Goal: Transaction & Acquisition: Purchase product/service

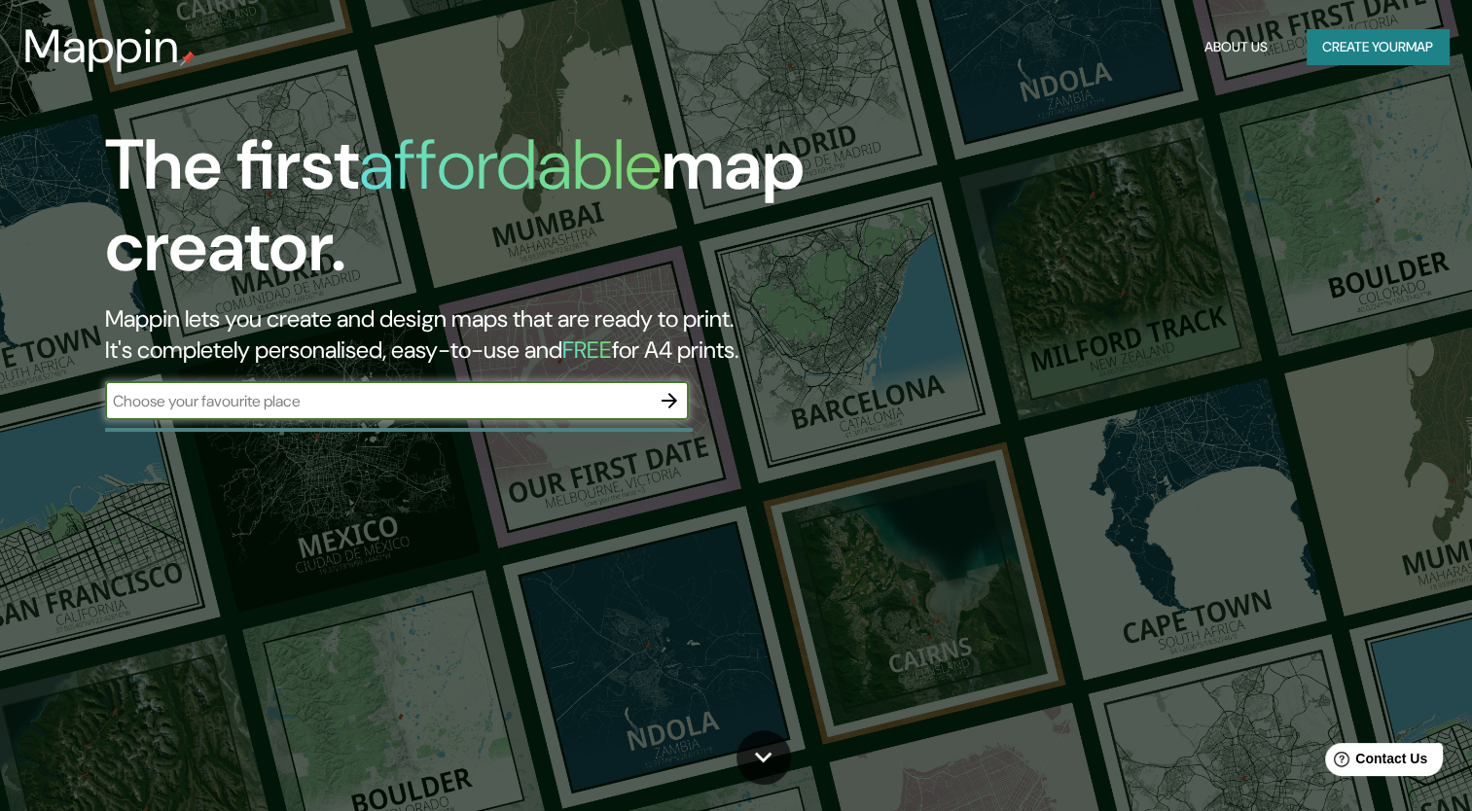
click at [402, 399] on input "text" at bounding box center [377, 401] width 545 height 22
type input "SANTA [PERSON_NAME]"
click at [665, 403] on icon "button" at bounding box center [669, 400] width 23 height 23
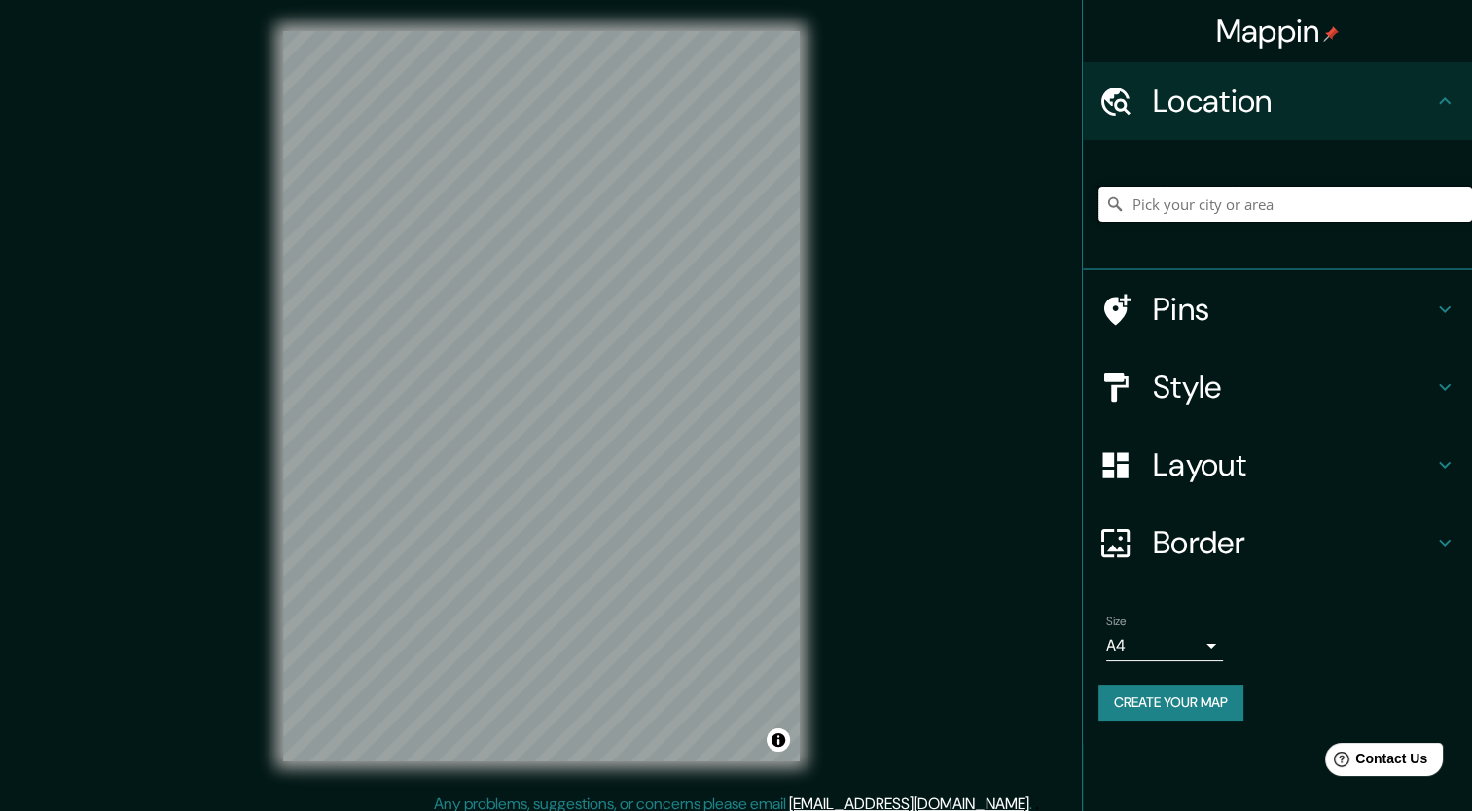
click at [1193, 202] on input "Pick your city or area" at bounding box center [1285, 204] width 374 height 35
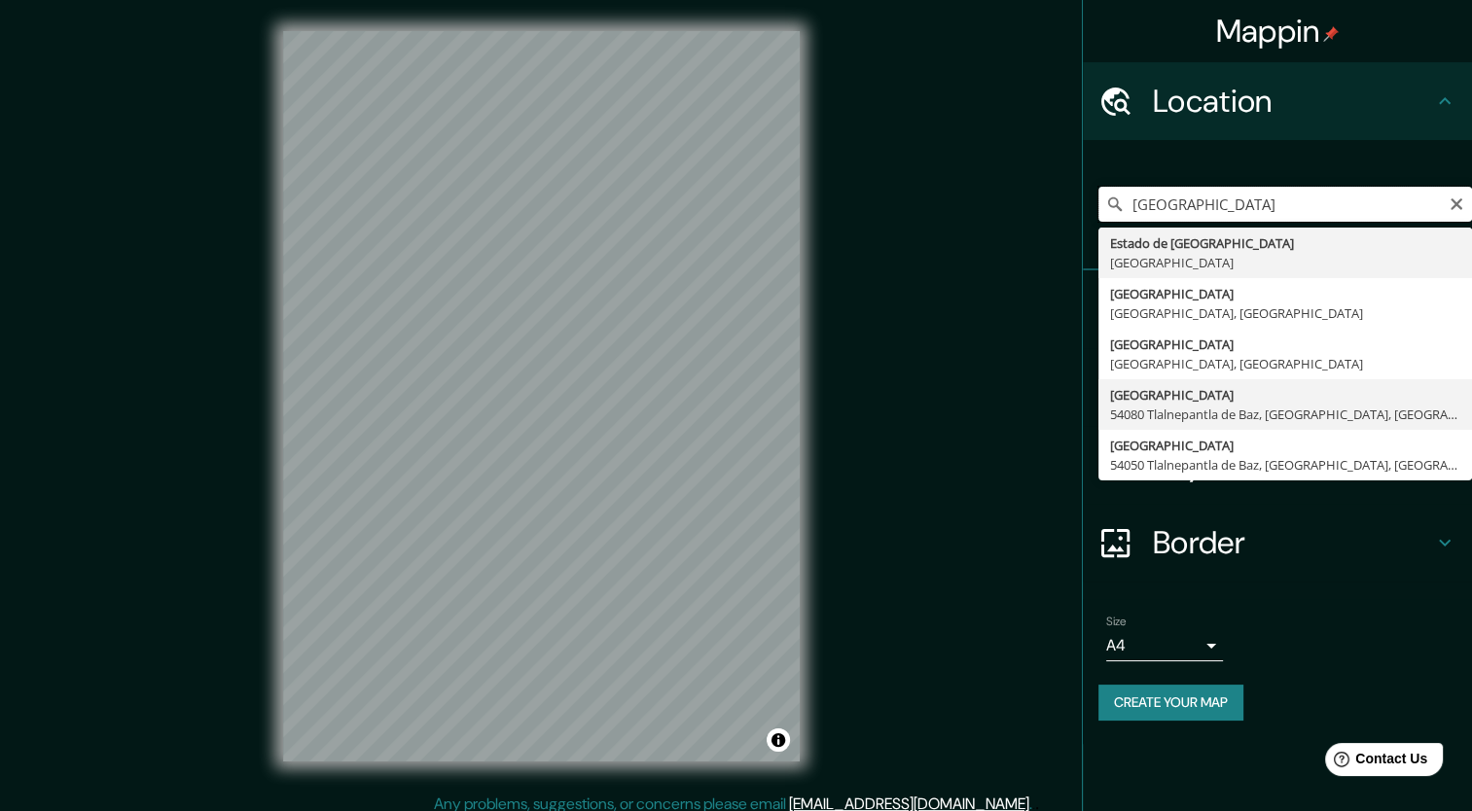
scroll to position [12, 0]
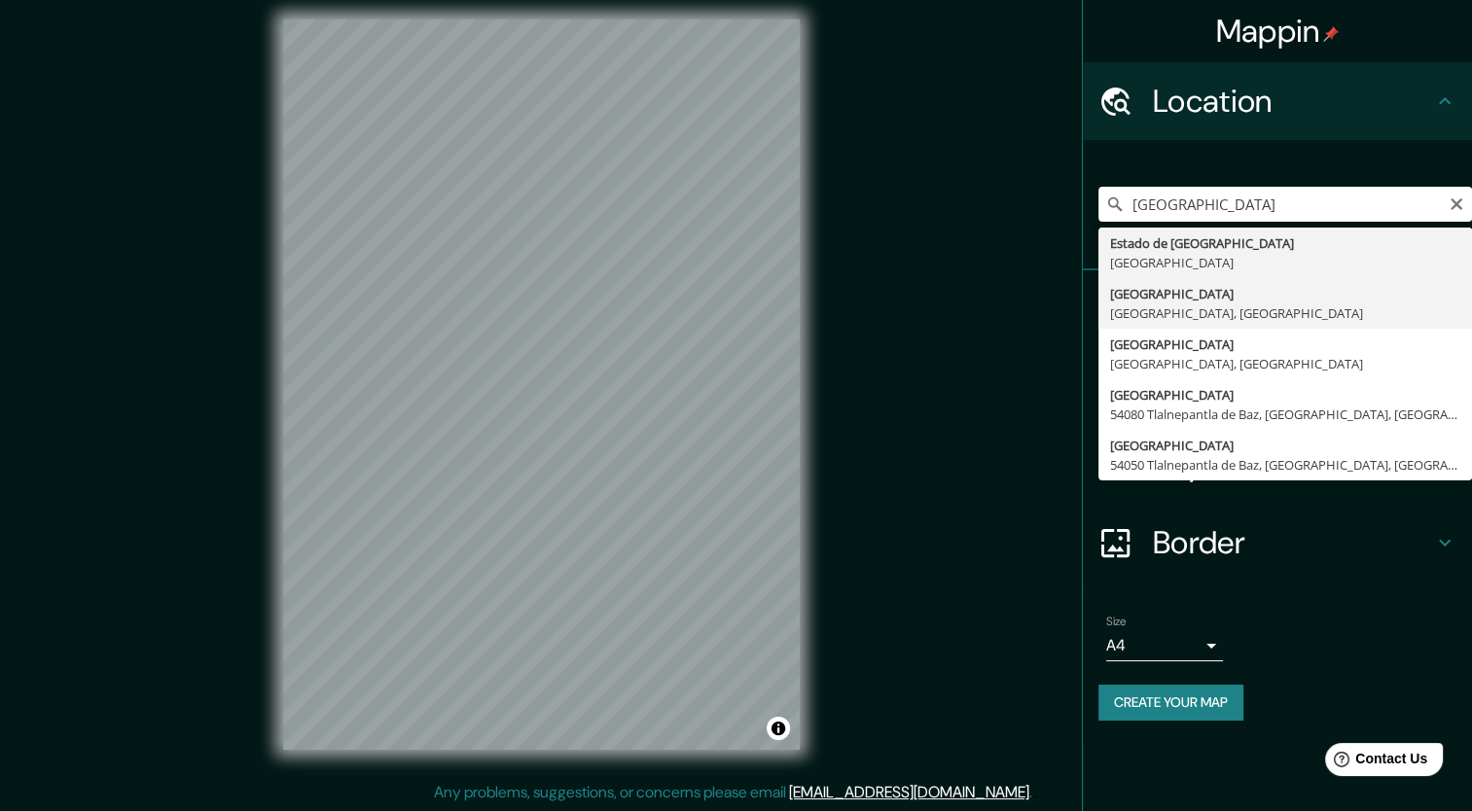
type input "[GEOGRAPHIC_DATA], [GEOGRAPHIC_DATA], [GEOGRAPHIC_DATA]"
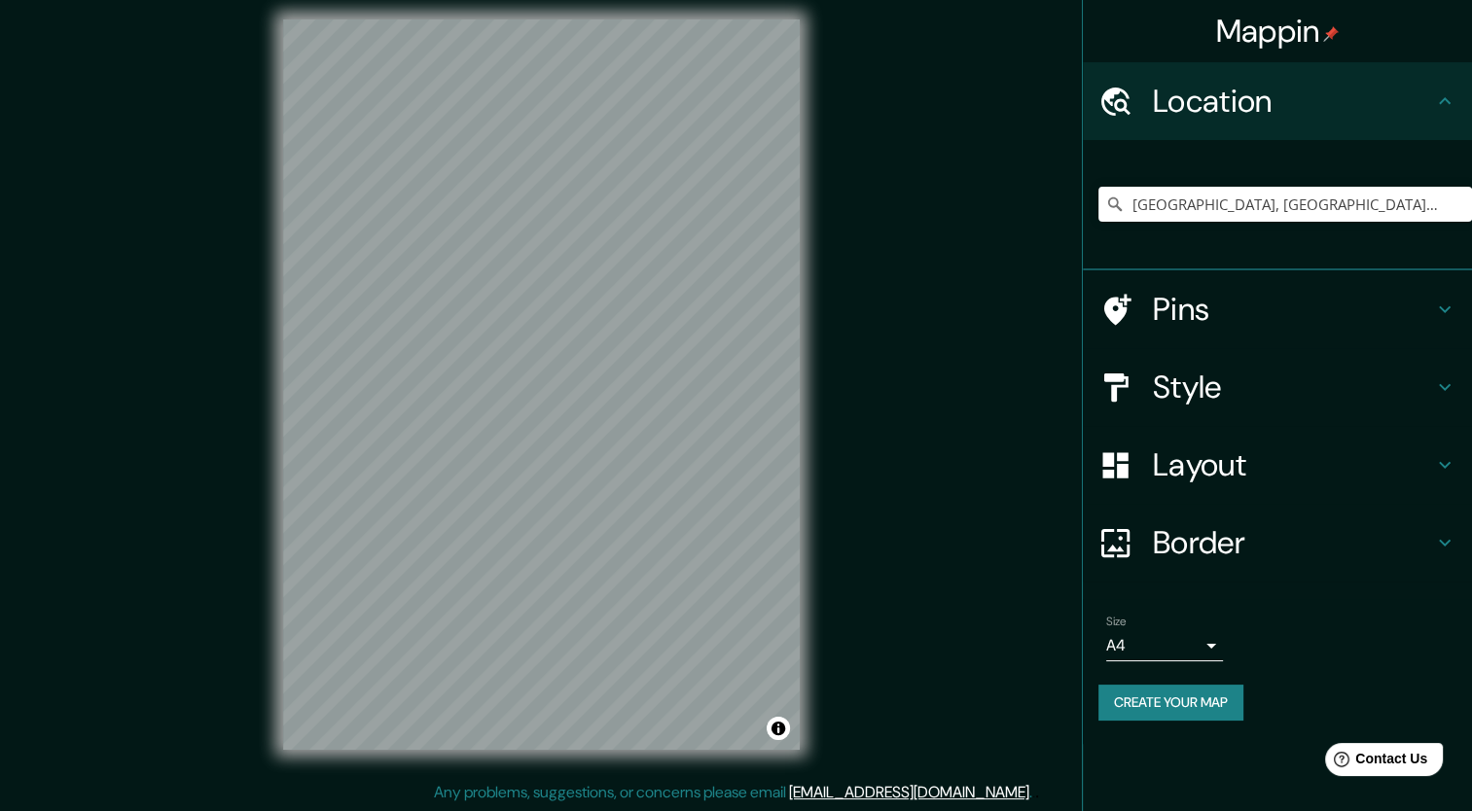
click at [1442, 301] on icon at bounding box center [1444, 309] width 23 height 23
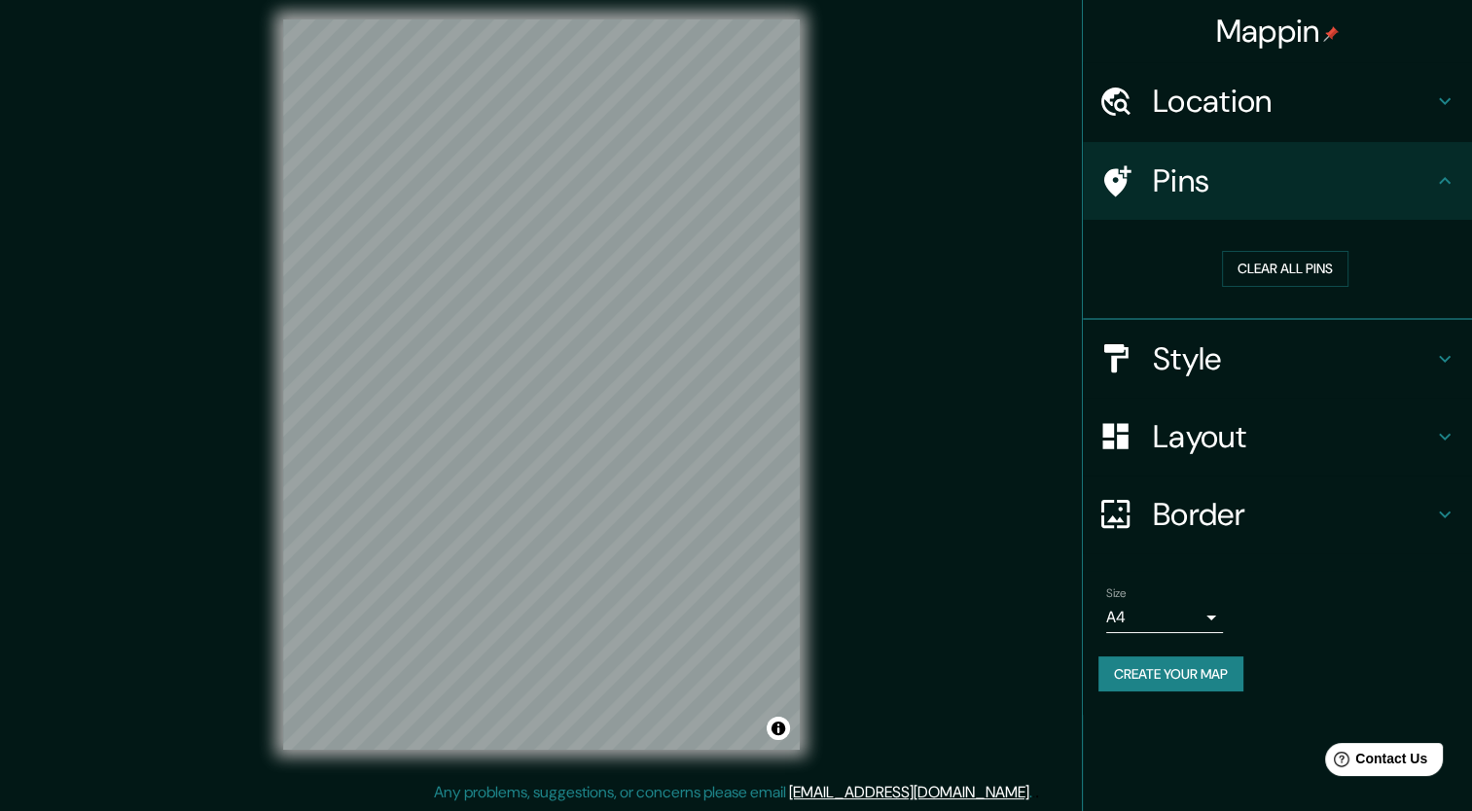
click at [1447, 366] on icon at bounding box center [1444, 358] width 23 height 23
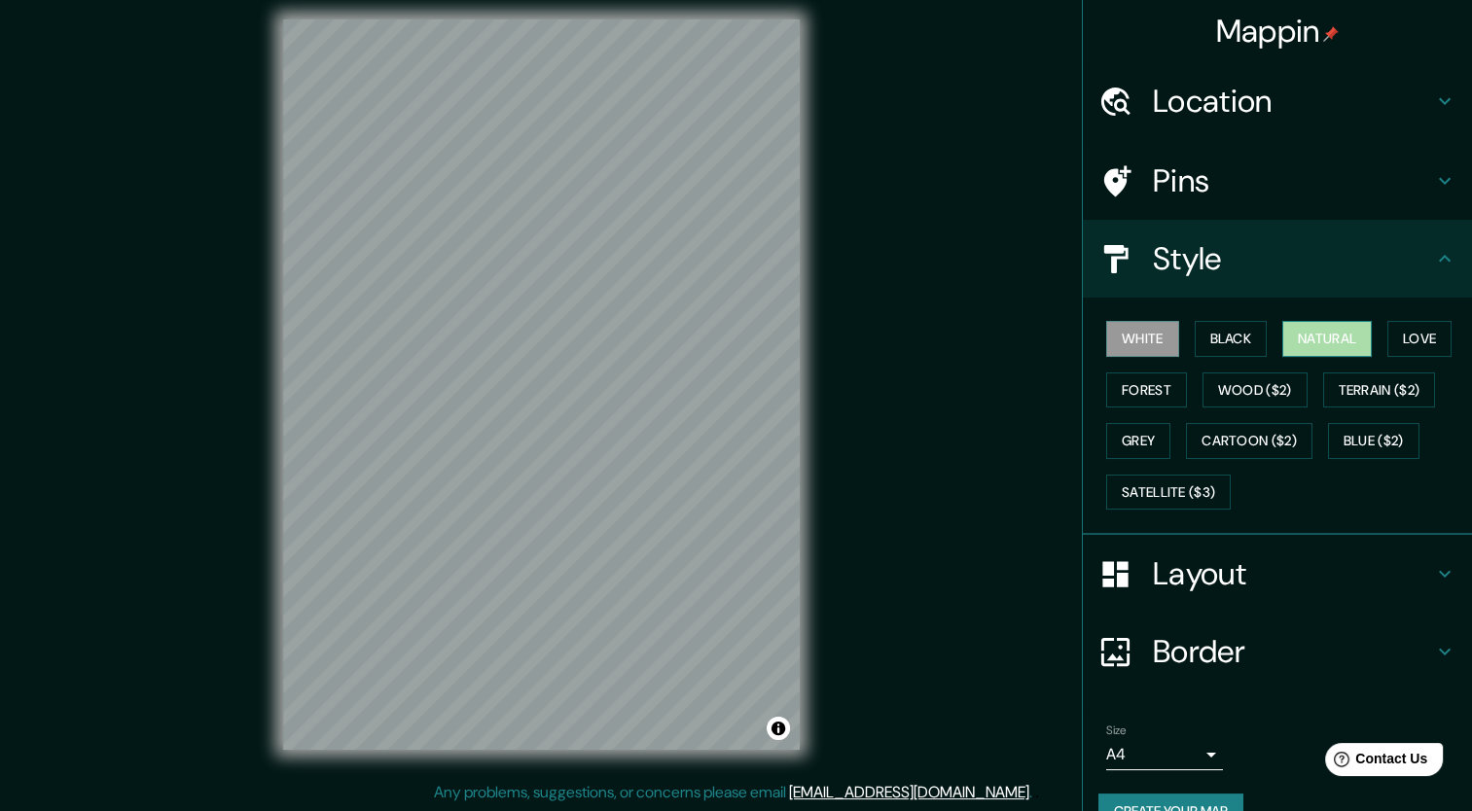
click at [1292, 338] on button "Natural" at bounding box center [1327, 339] width 90 height 36
click at [1136, 338] on button "White" at bounding box center [1142, 339] width 73 height 36
click at [1225, 565] on h4 "Layout" at bounding box center [1293, 574] width 280 height 39
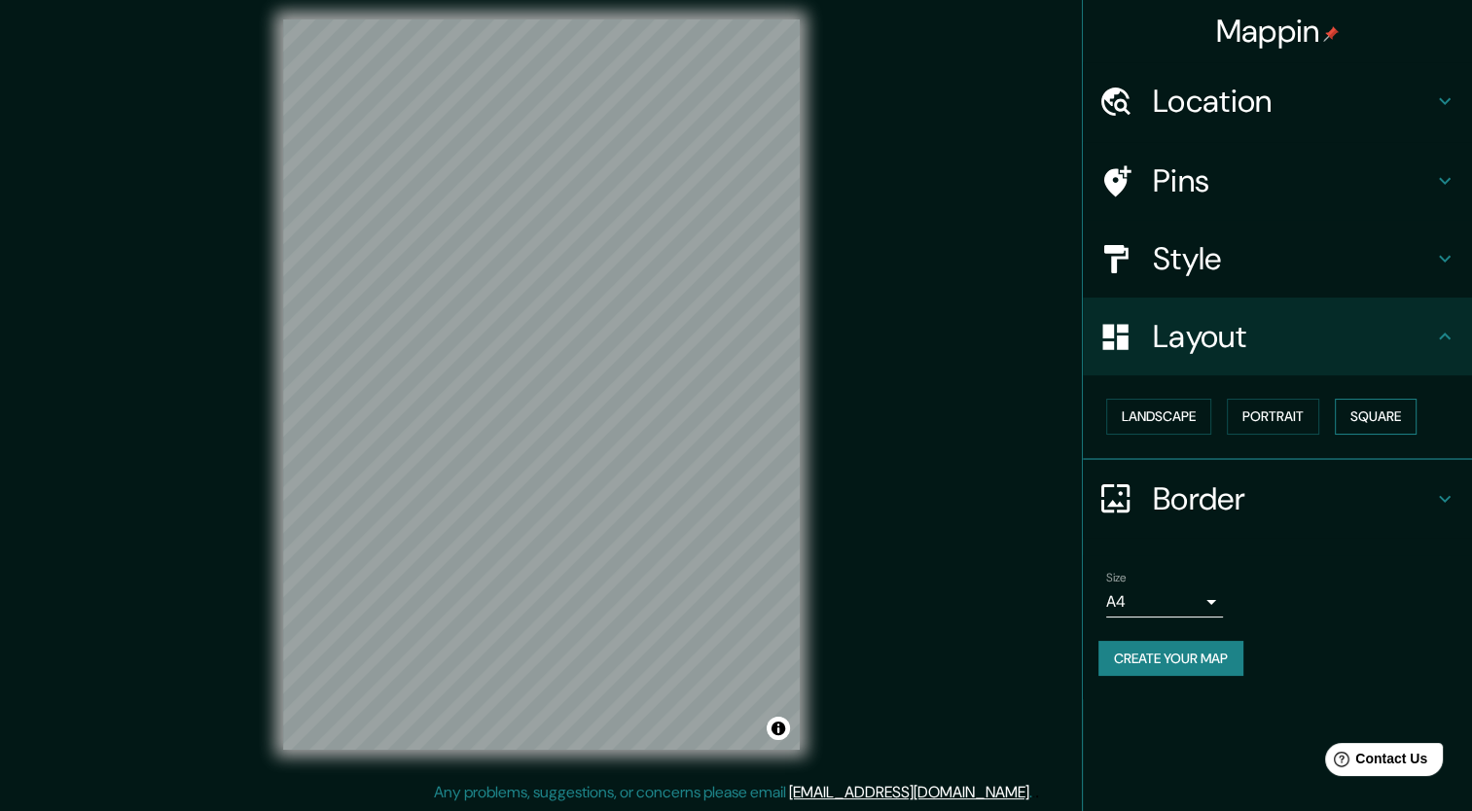
click at [1385, 418] on button "Square" at bounding box center [1376, 417] width 82 height 36
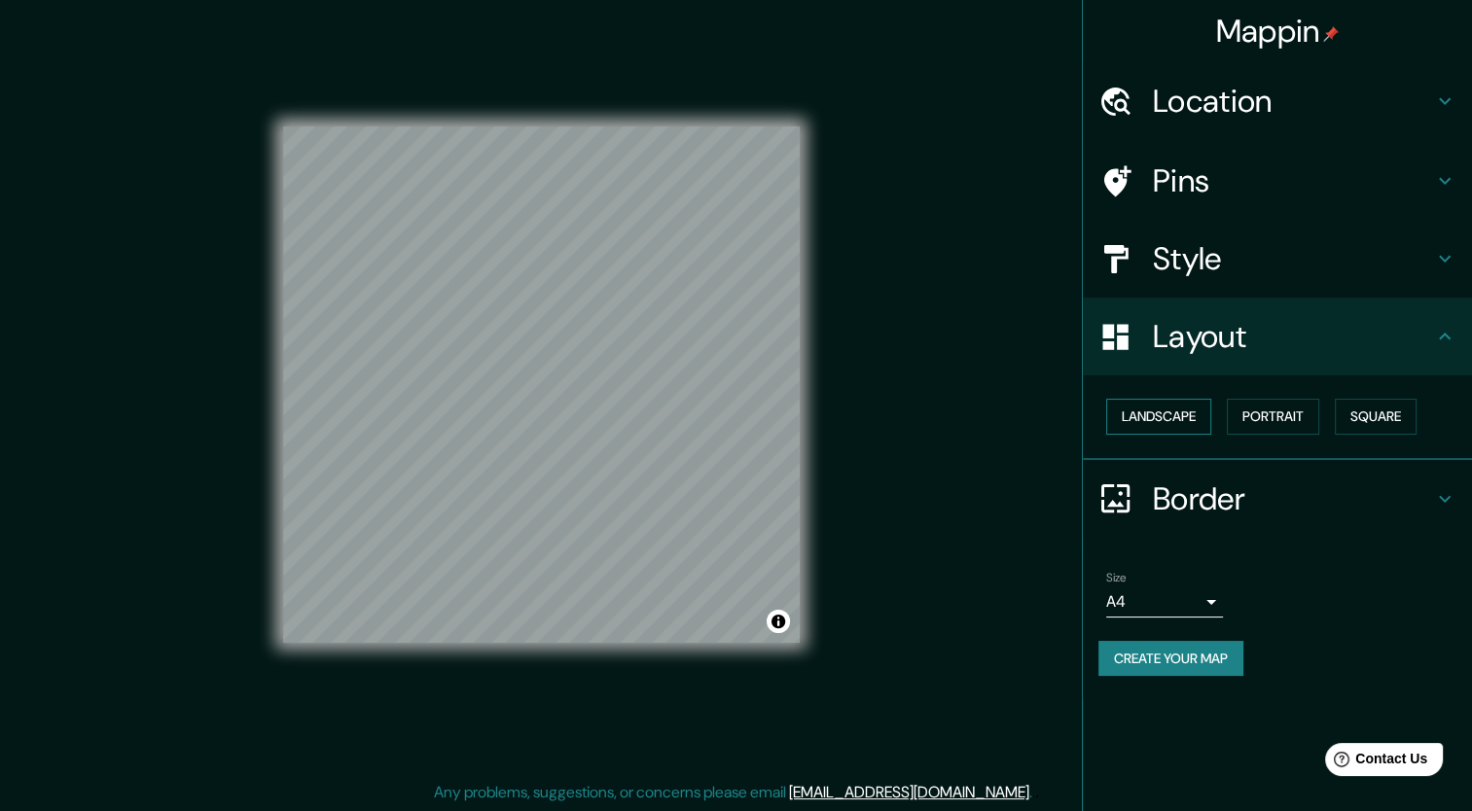
click at [1140, 414] on button "Landscape" at bounding box center [1158, 417] width 105 height 36
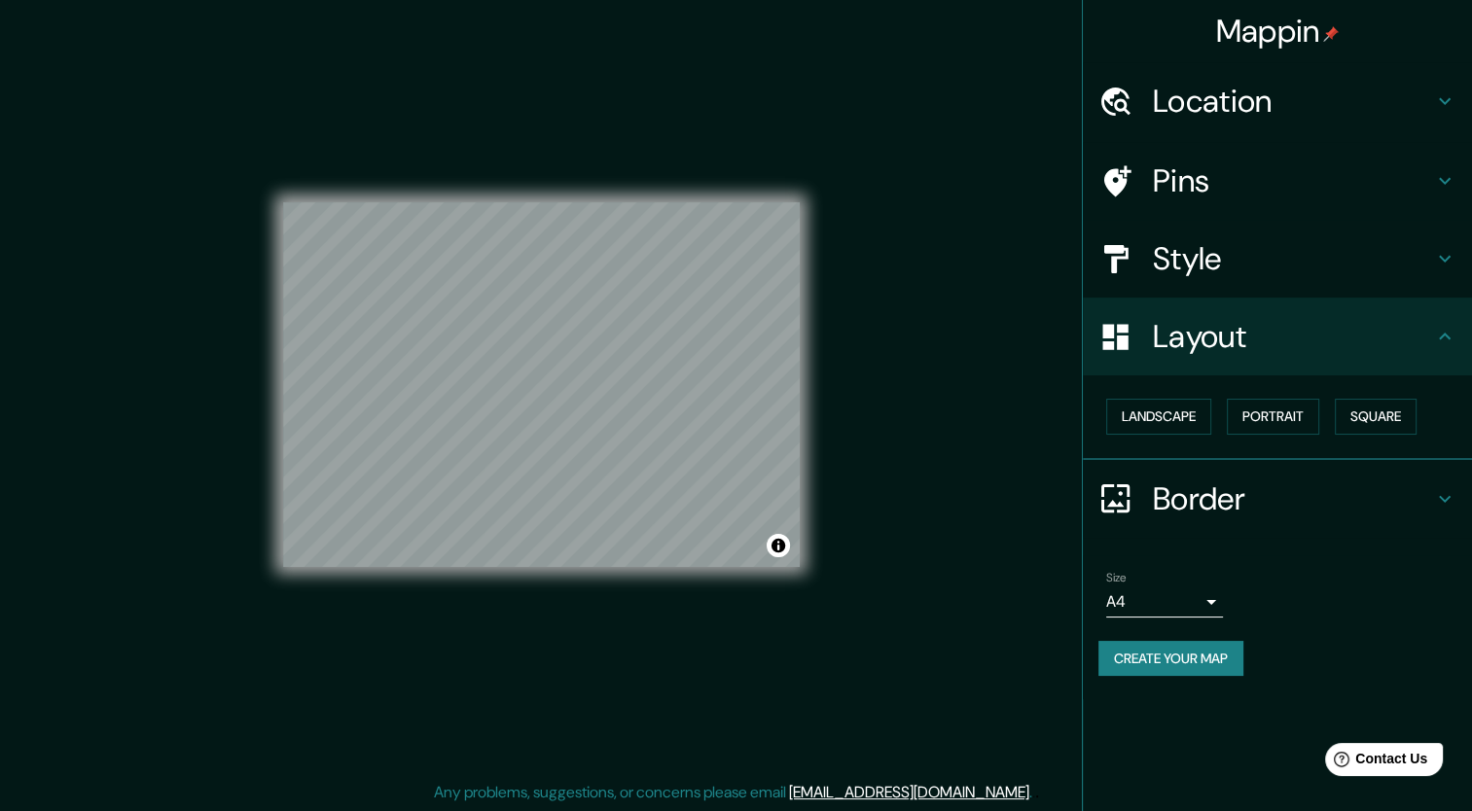
click at [1169, 491] on h4 "Border" at bounding box center [1293, 499] width 280 height 39
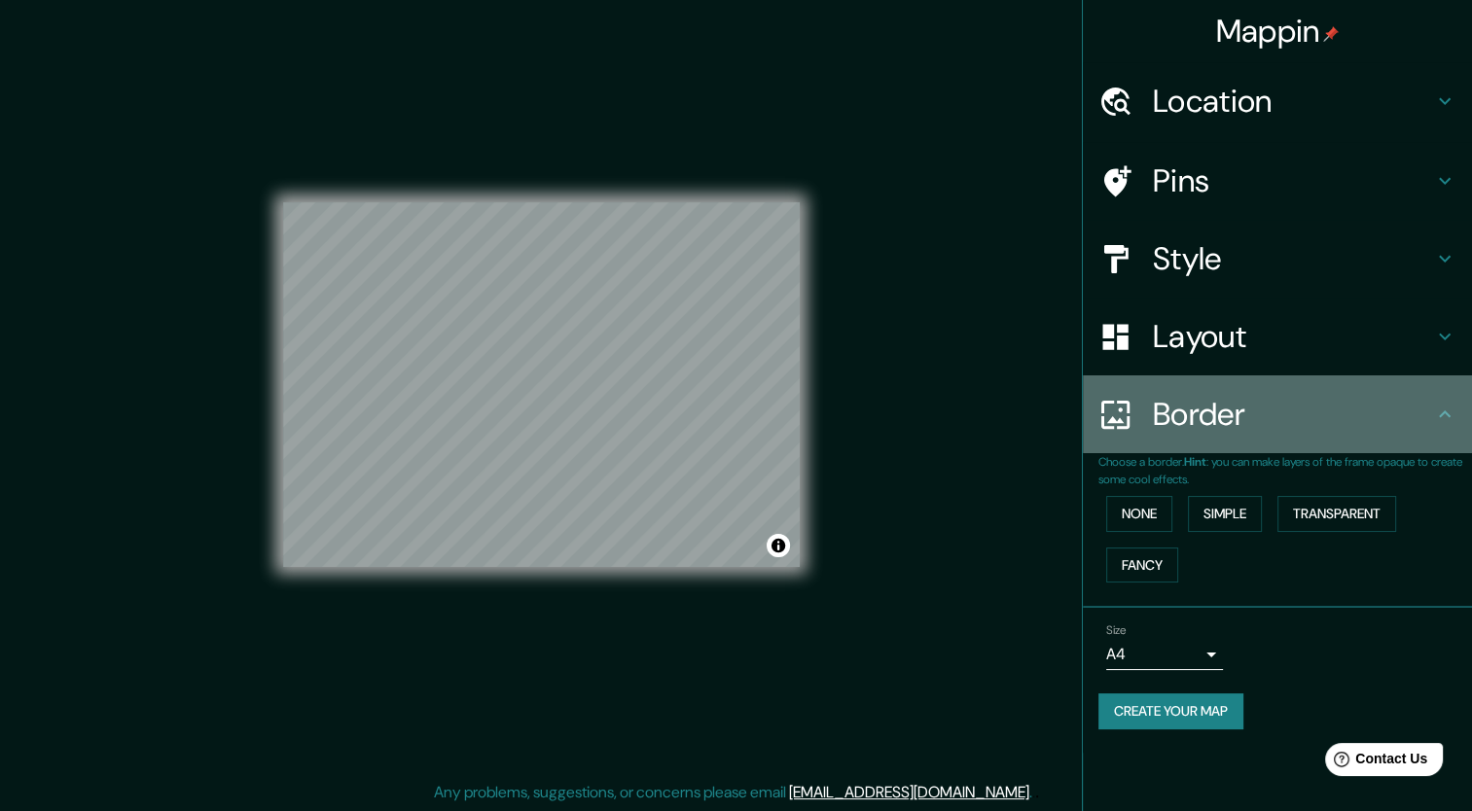
click at [1218, 422] on h4 "Border" at bounding box center [1293, 414] width 280 height 39
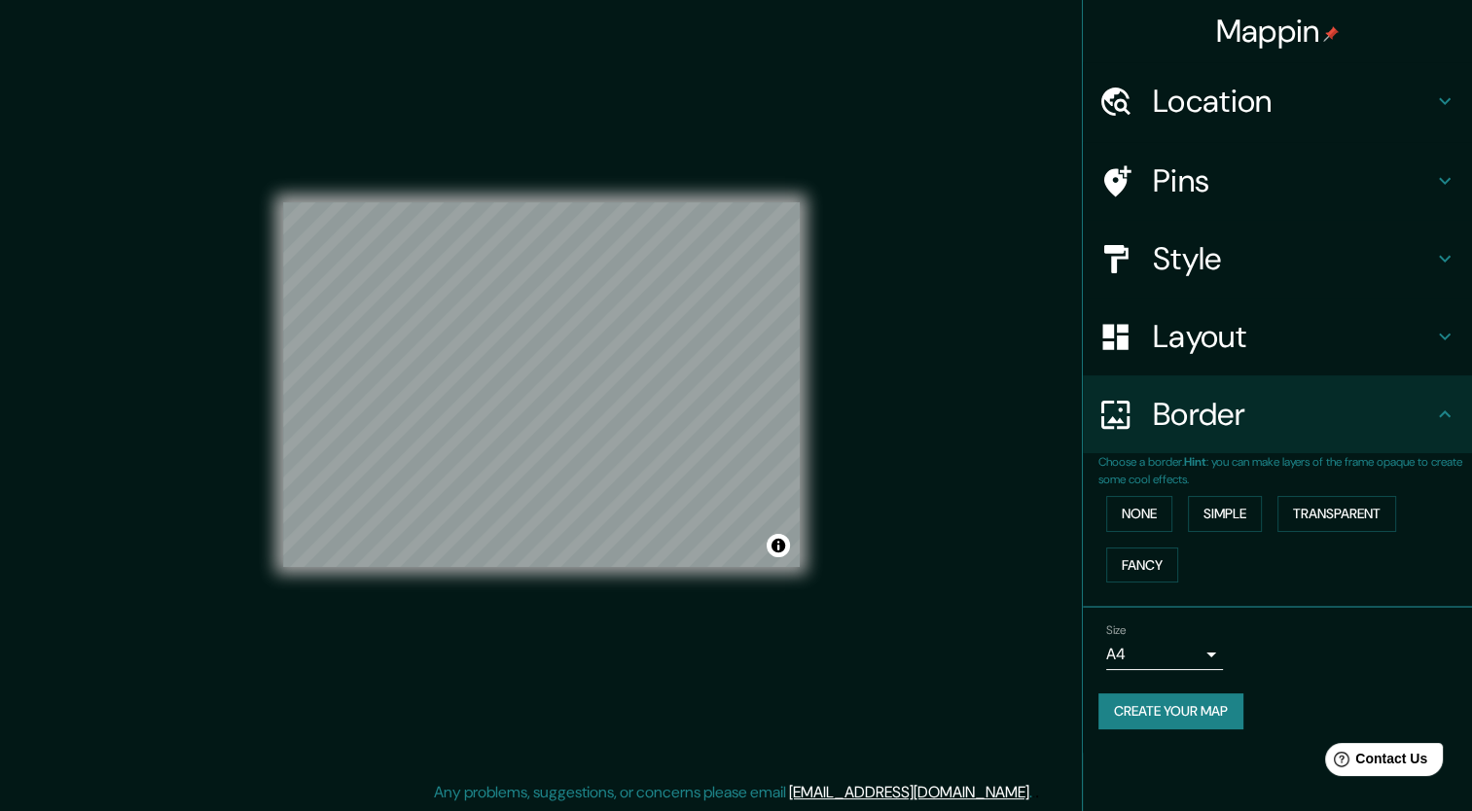
click at [1212, 652] on body "Mappin Location [GEOGRAPHIC_DATA], [GEOGRAPHIC_DATA], [GEOGRAPHIC_DATA] Pins St…" at bounding box center [736, 393] width 1472 height 811
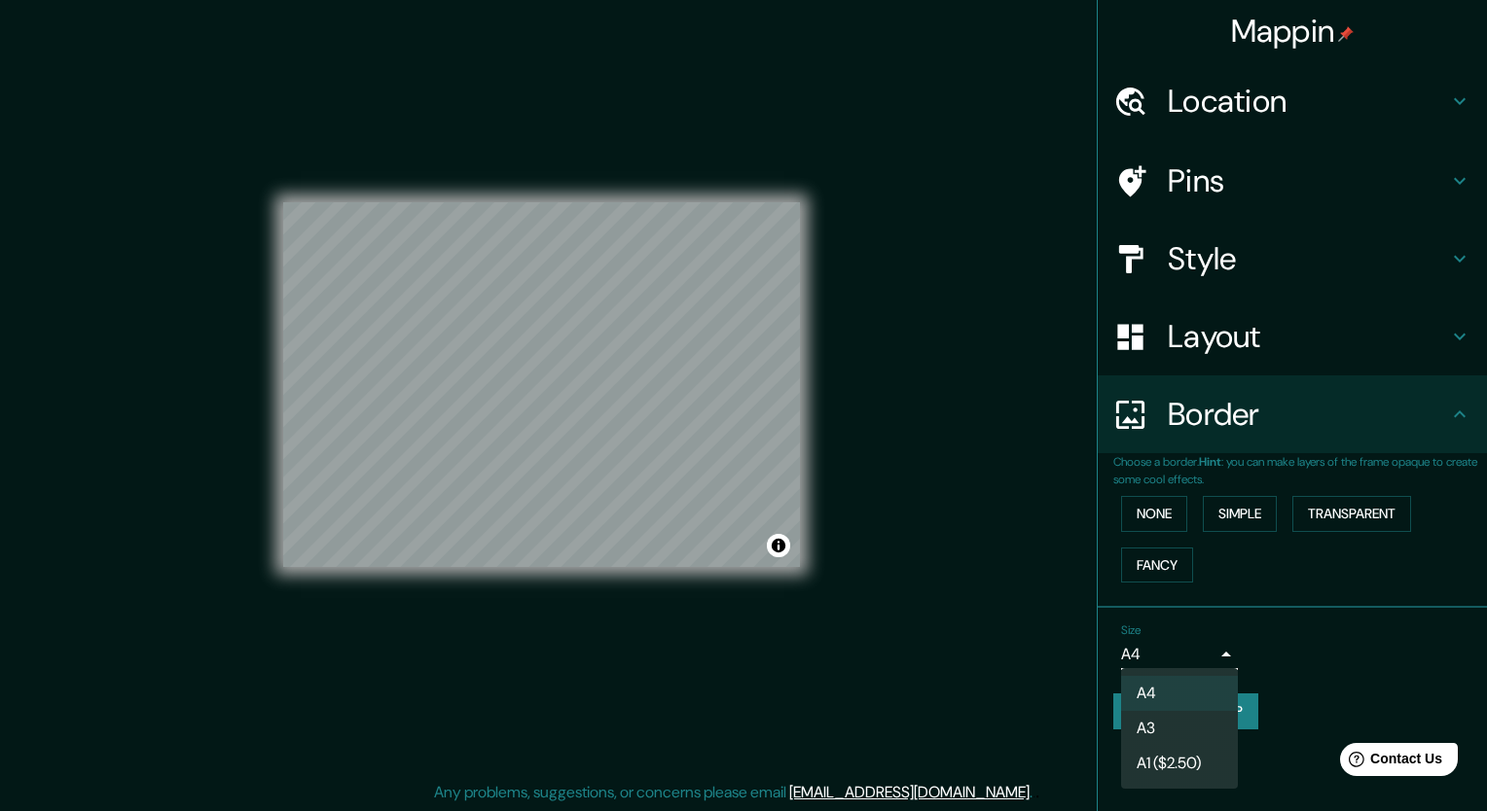
click at [1203, 722] on li "A3" at bounding box center [1179, 728] width 117 height 35
type input "a4"
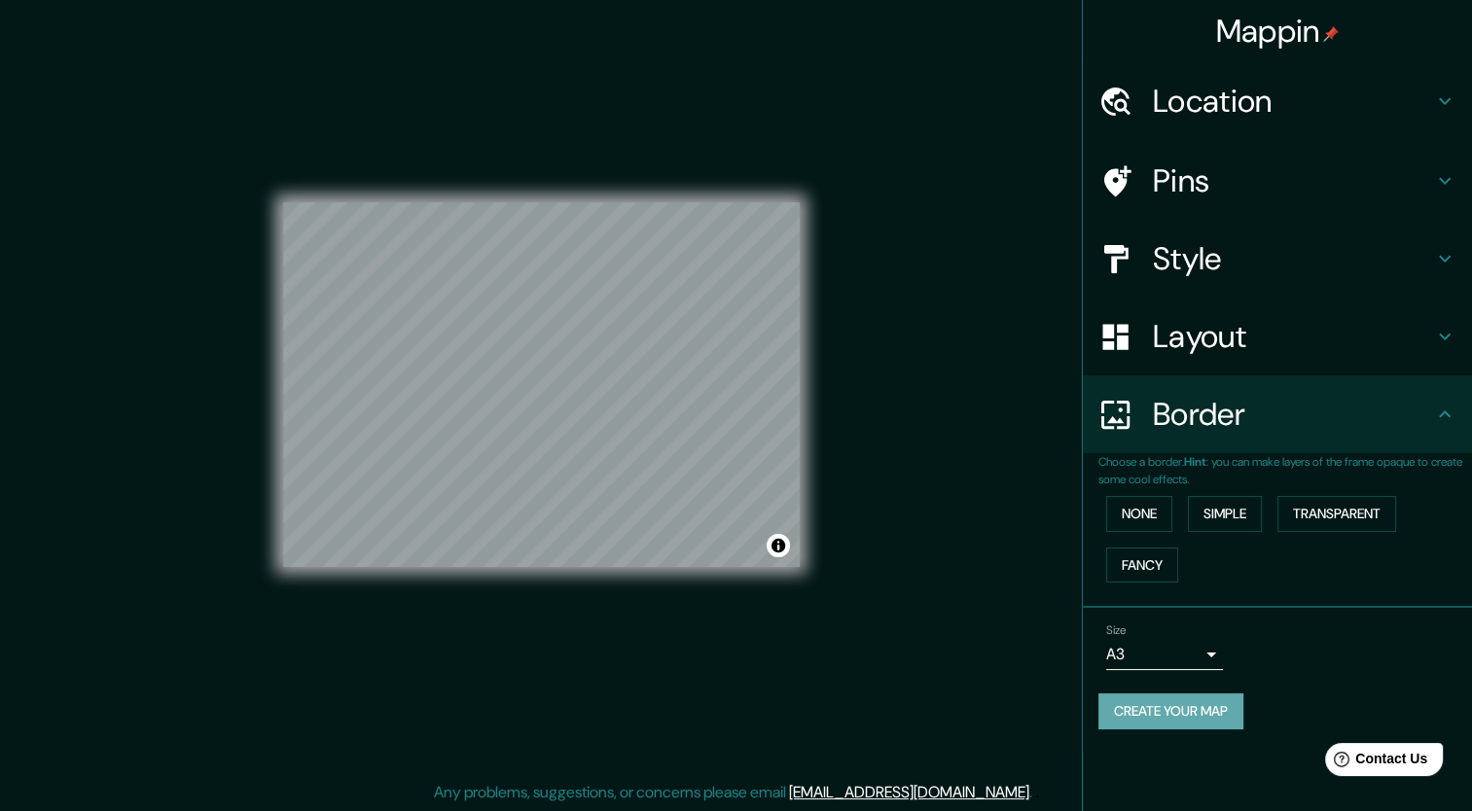
click at [1214, 712] on button "Create your map" at bounding box center [1170, 712] width 145 height 36
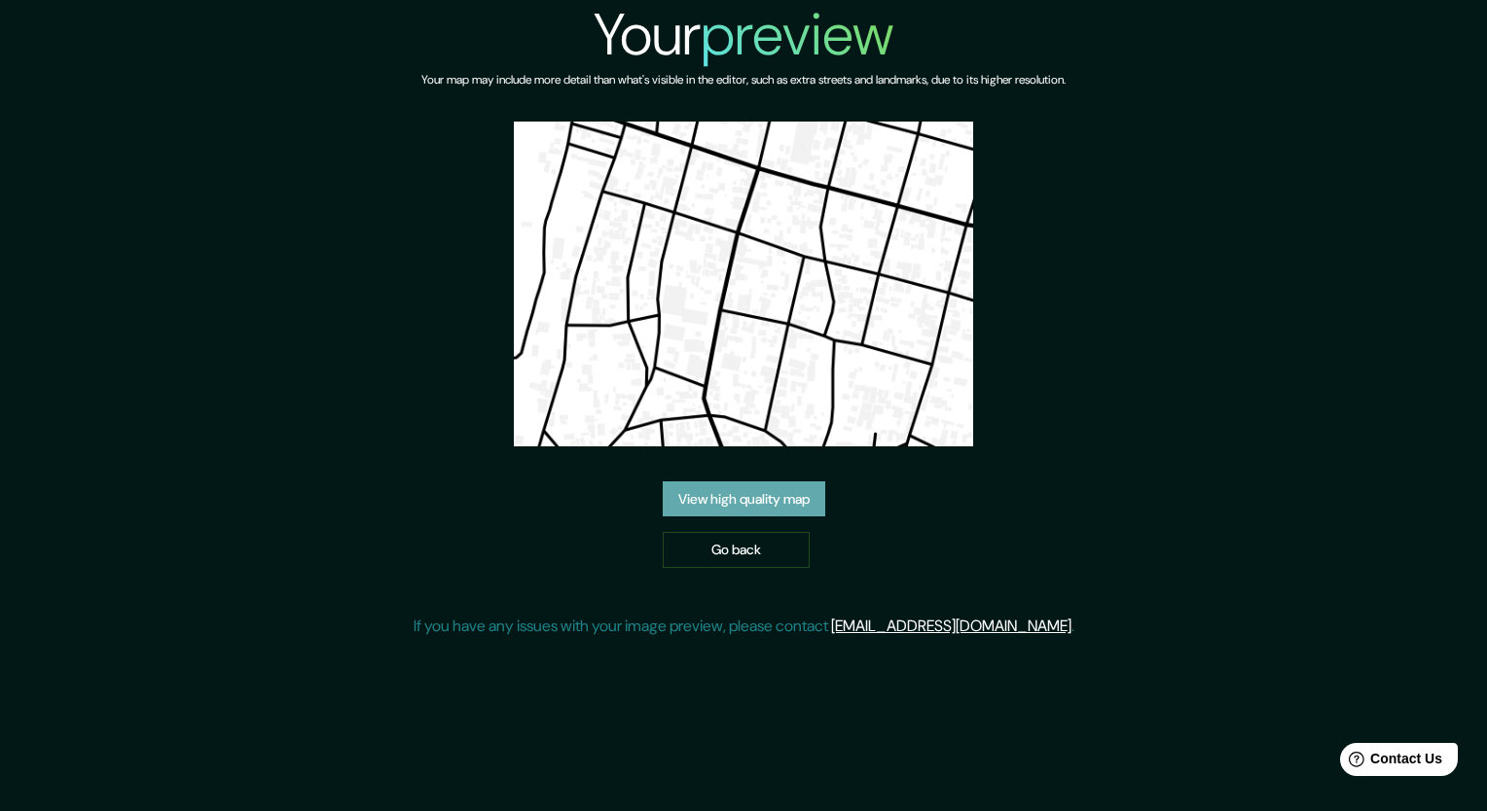
click at [800, 503] on link "View high quality map" at bounding box center [744, 500] width 162 height 36
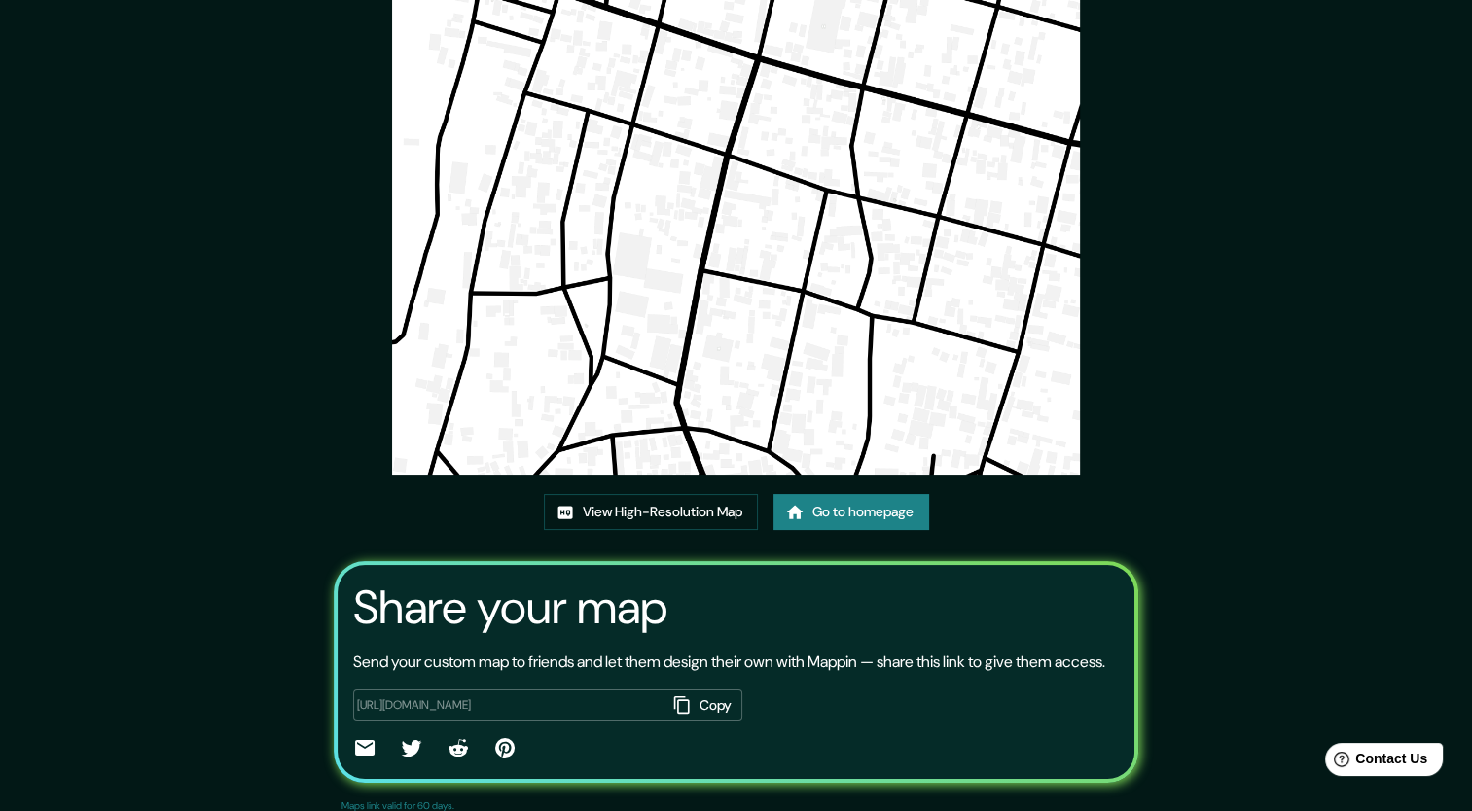
scroll to position [162, 0]
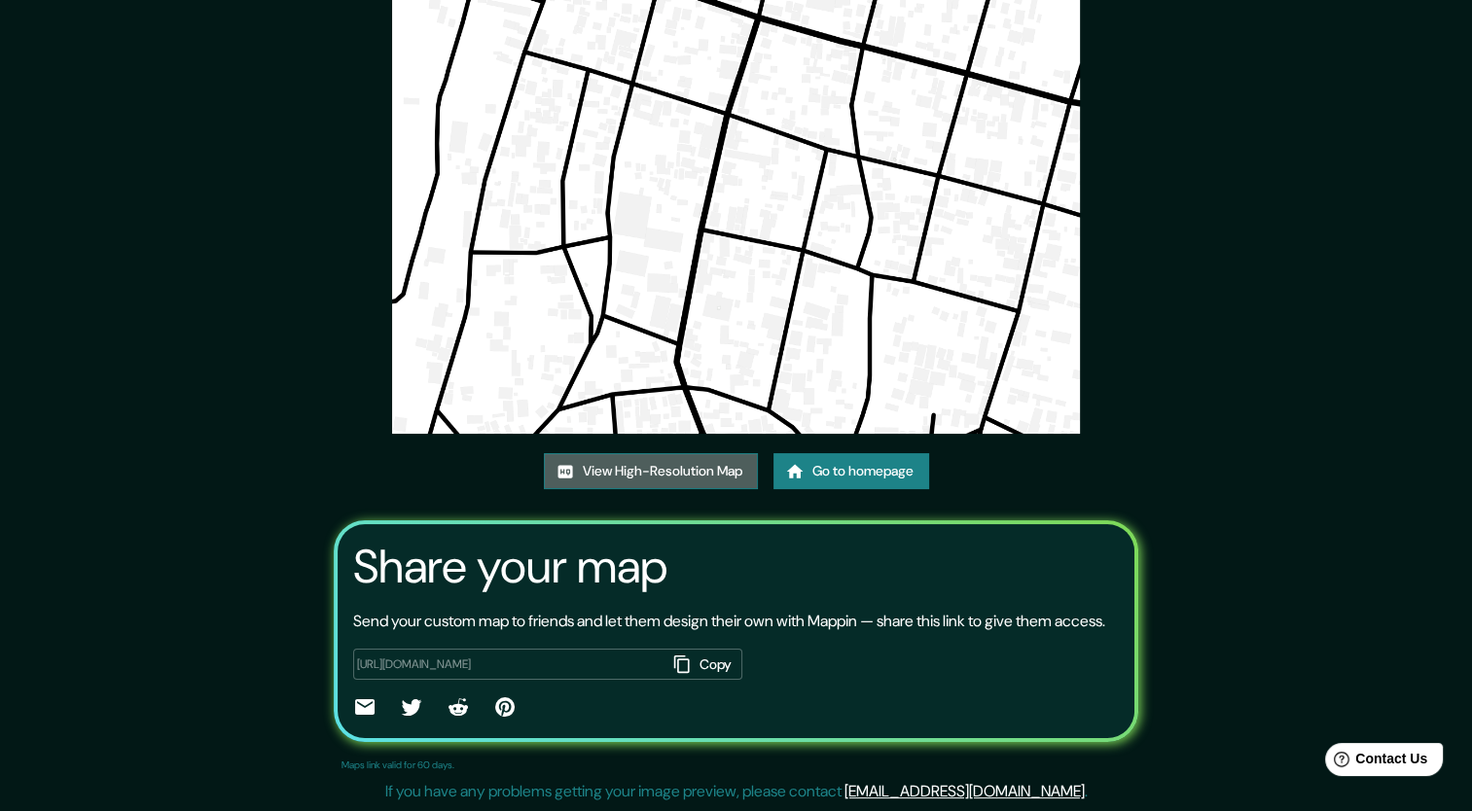
click at [706, 453] on link "View High-Resolution Map" at bounding box center [651, 471] width 214 height 36
